Goal: Check status: Check status

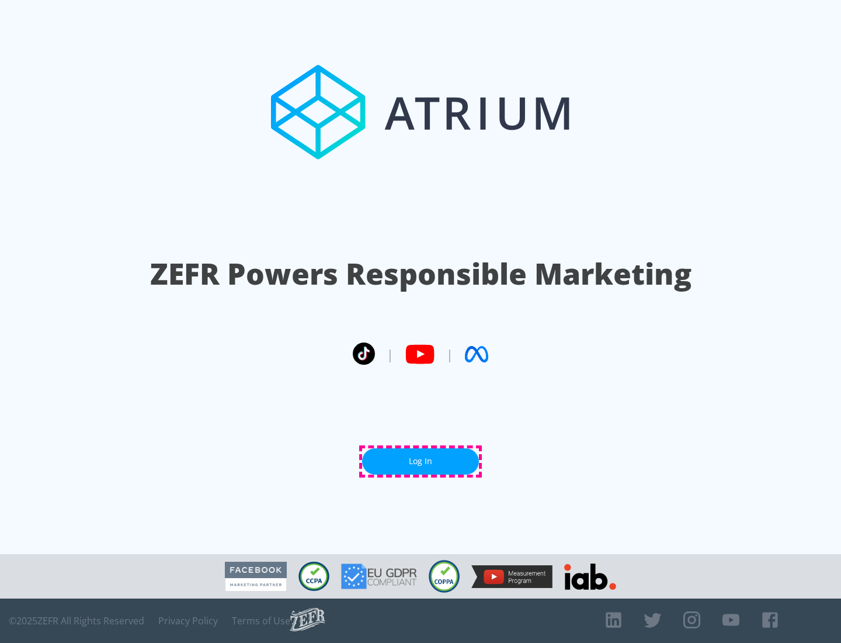
click at [421, 461] on link "Log In" at bounding box center [420, 461] width 117 height 26
